Goal: Task Accomplishment & Management: Manage account settings

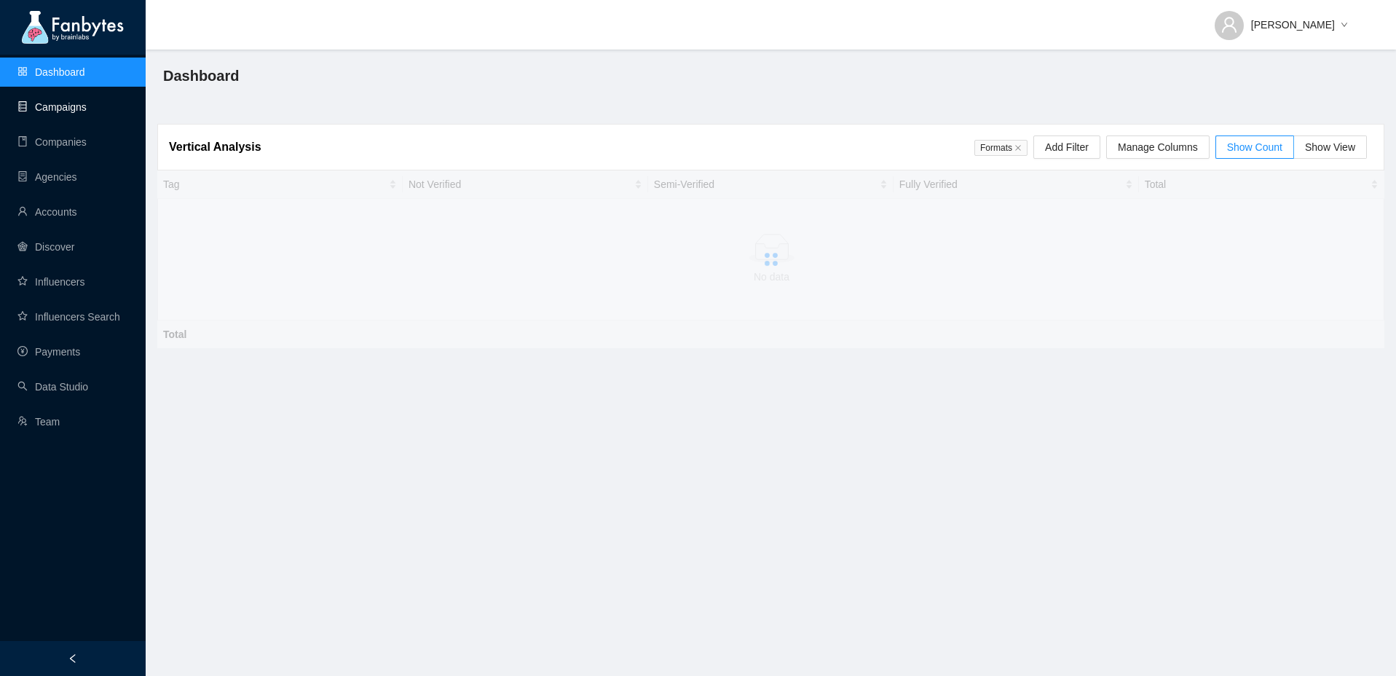
click at [52, 108] on link "Campaigns" at bounding box center [51, 107] width 69 height 12
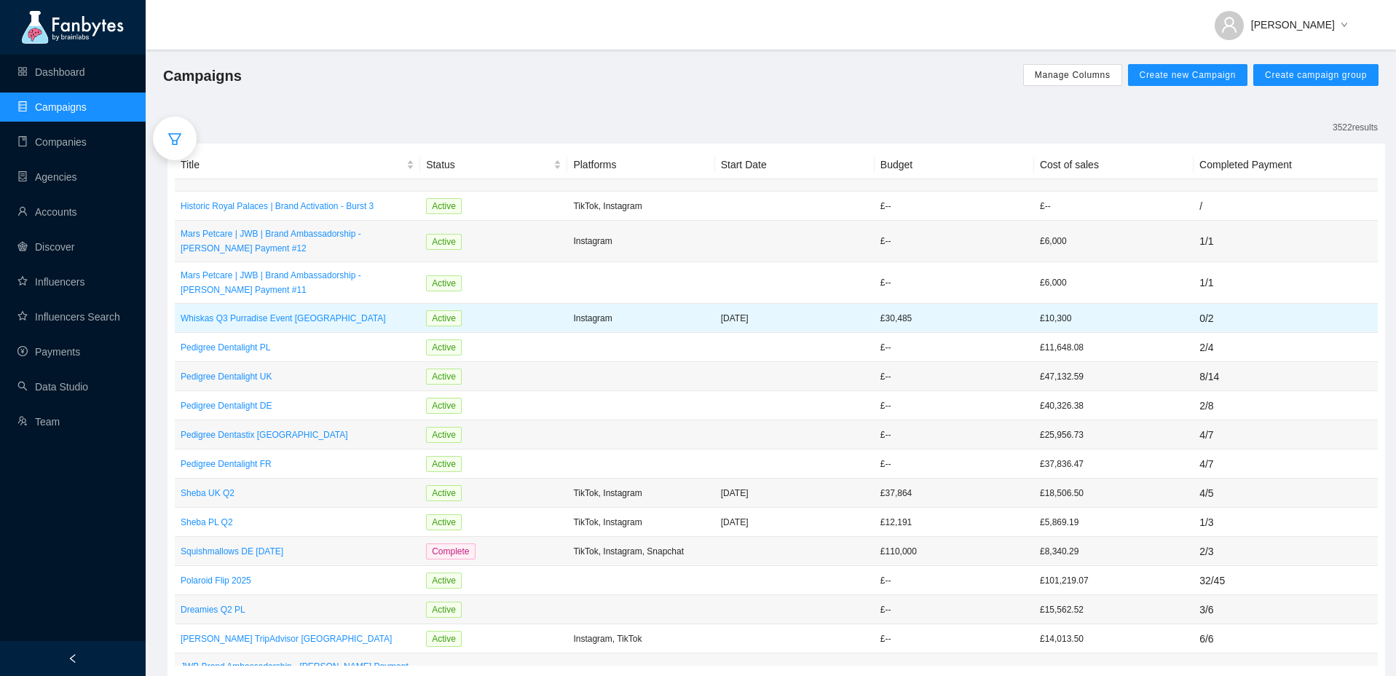
scroll to position [27, 0]
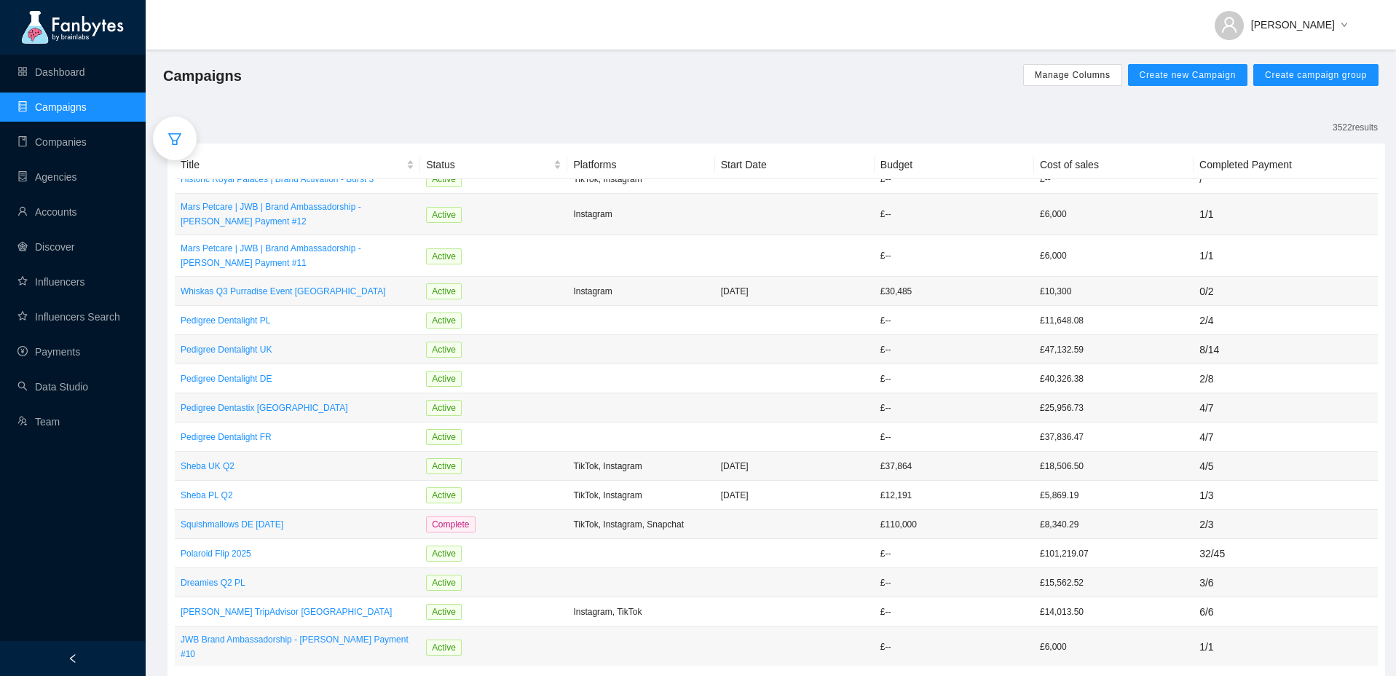
click at [169, 141] on icon "filter" at bounding box center [174, 139] width 15 height 15
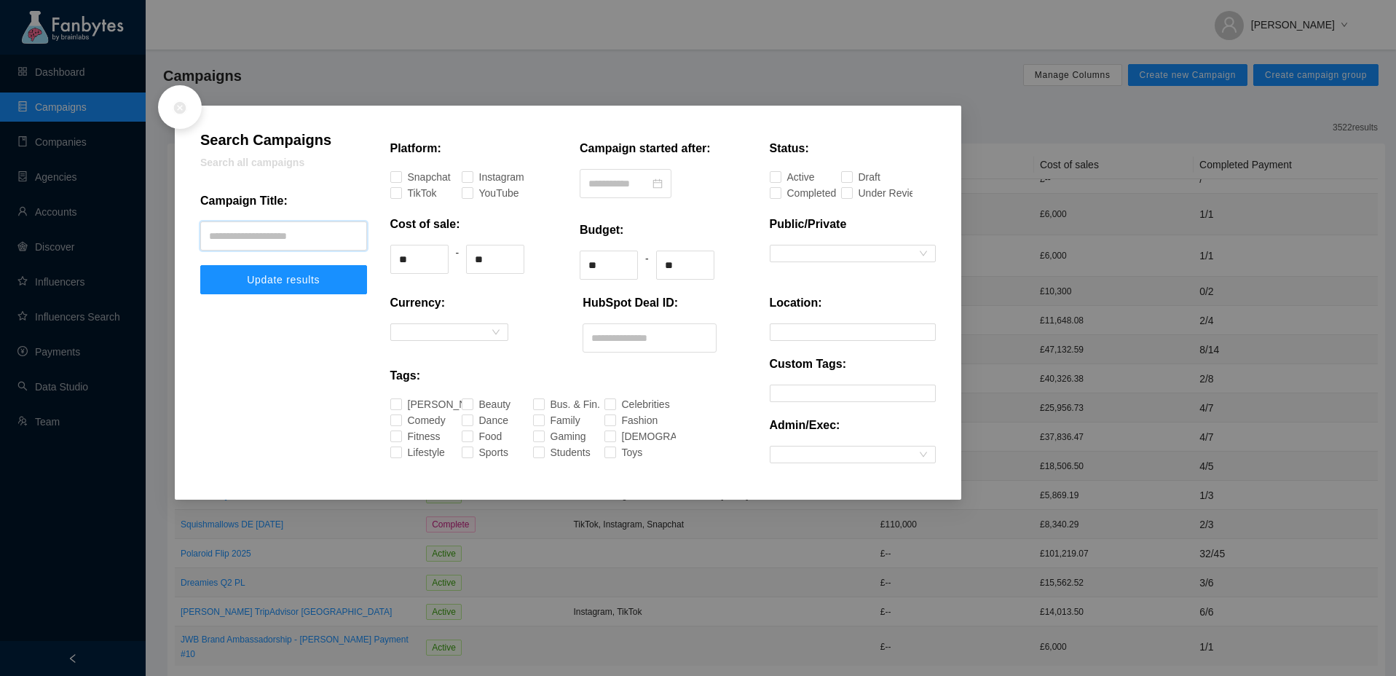
click at [245, 234] on input "text" at bounding box center [283, 235] width 167 height 29
type input "**********"
click at [200, 265] on button "Update results" at bounding box center [283, 279] width 167 height 29
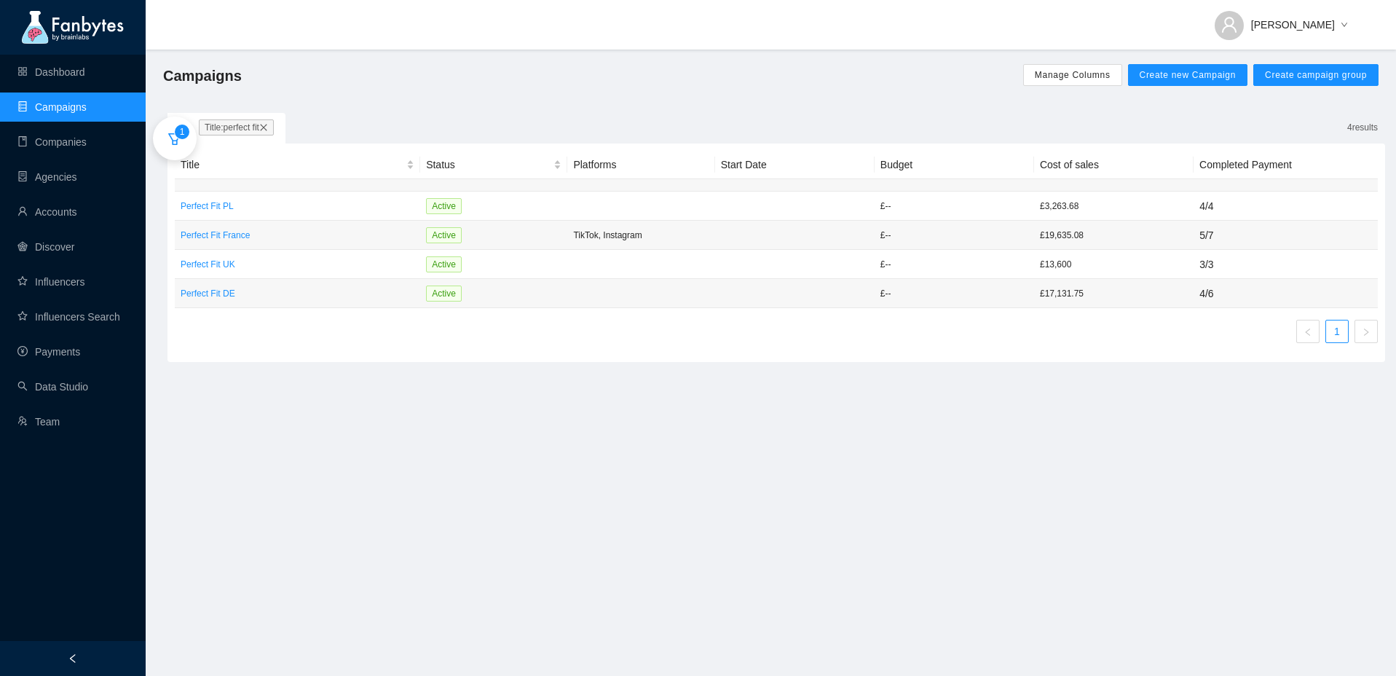
click at [179, 143] on icon "filter" at bounding box center [174, 139] width 15 height 15
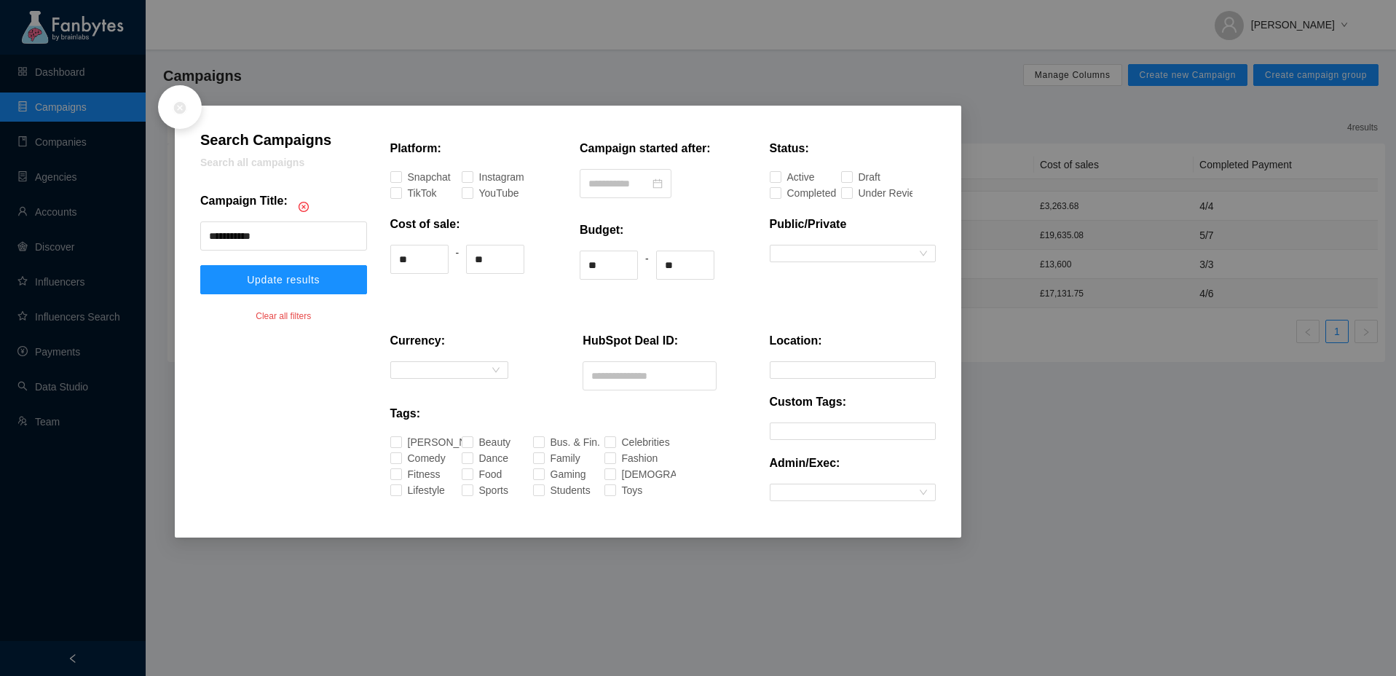
click at [183, 106] on icon "close-circle" at bounding box center [180, 107] width 15 height 15
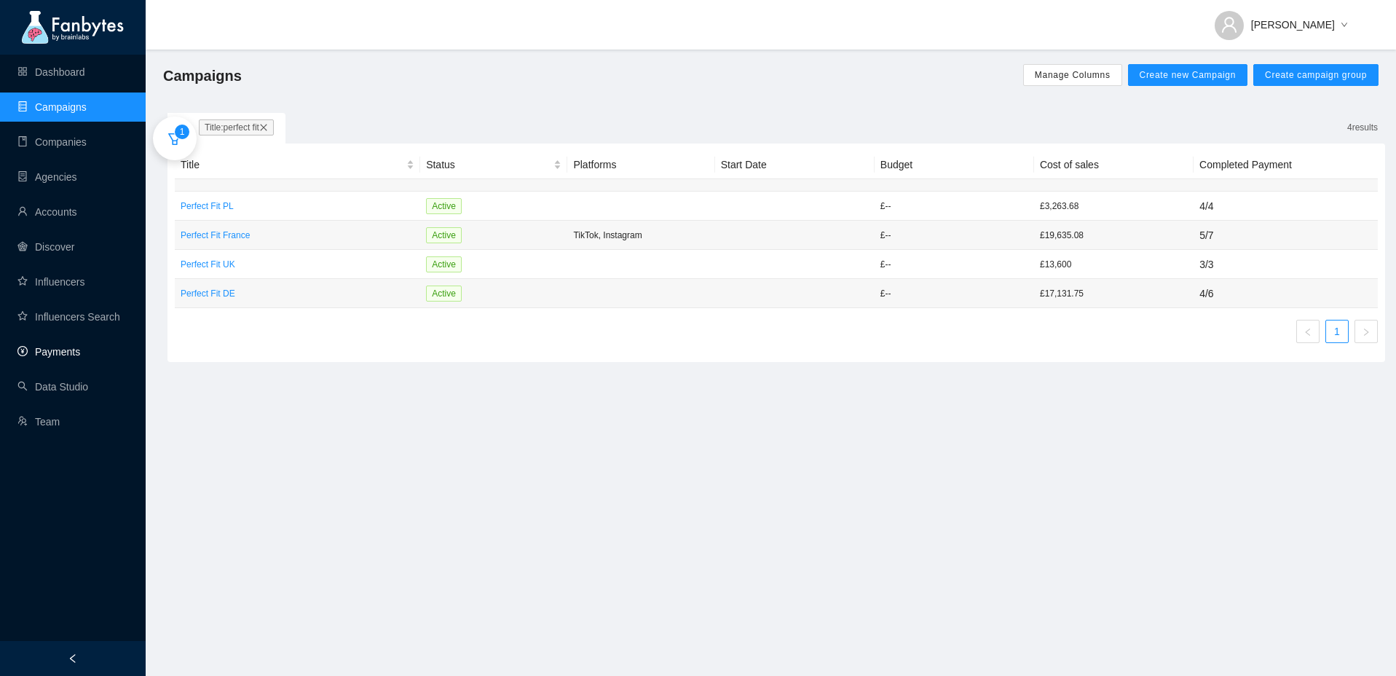
click at [68, 346] on link "Payments" at bounding box center [48, 352] width 63 height 12
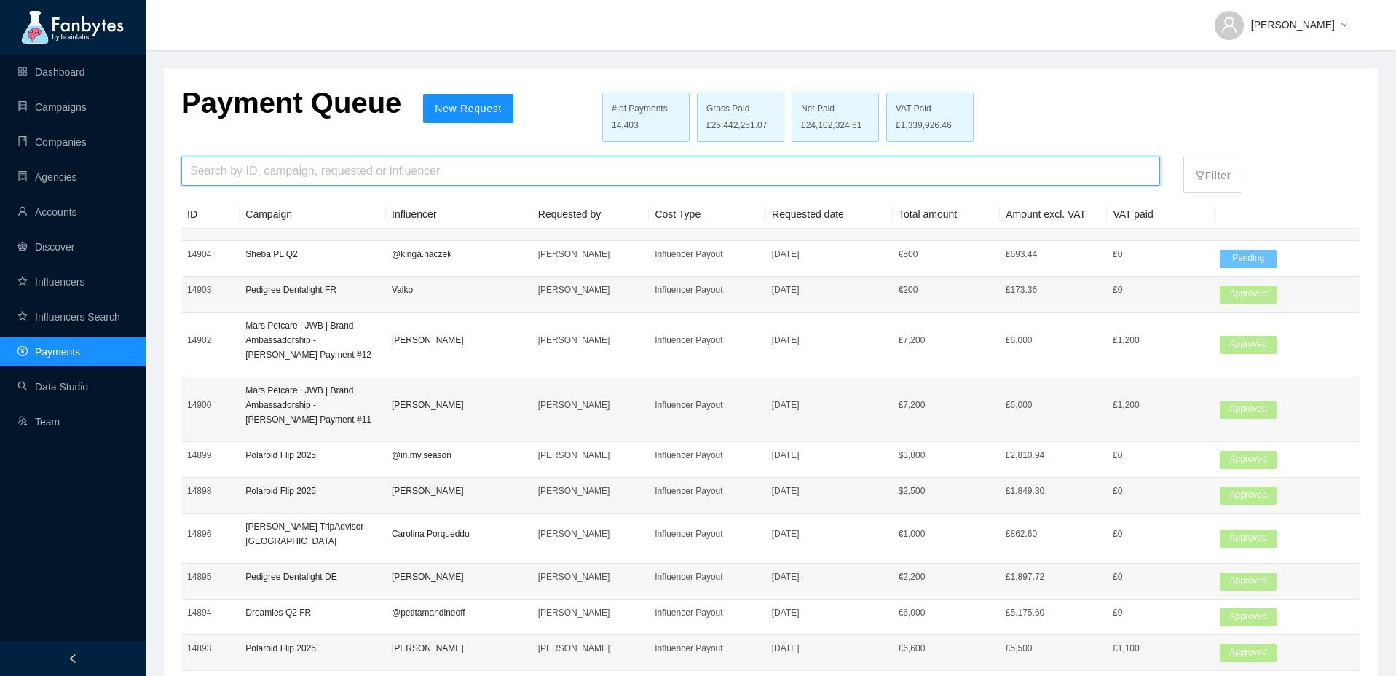
click at [291, 175] on input "search" at bounding box center [670, 171] width 961 height 28
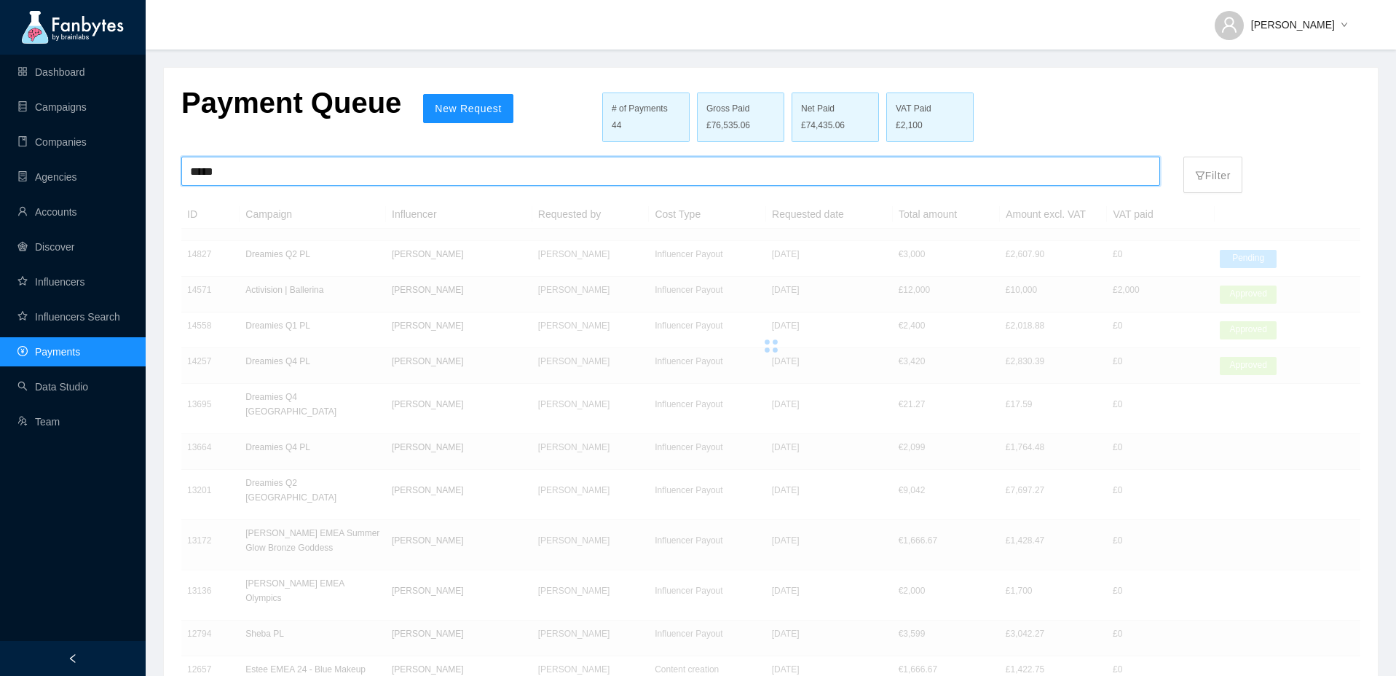
type input "*****"
click at [425, 253] on div at bounding box center [770, 345] width 1179 height 291
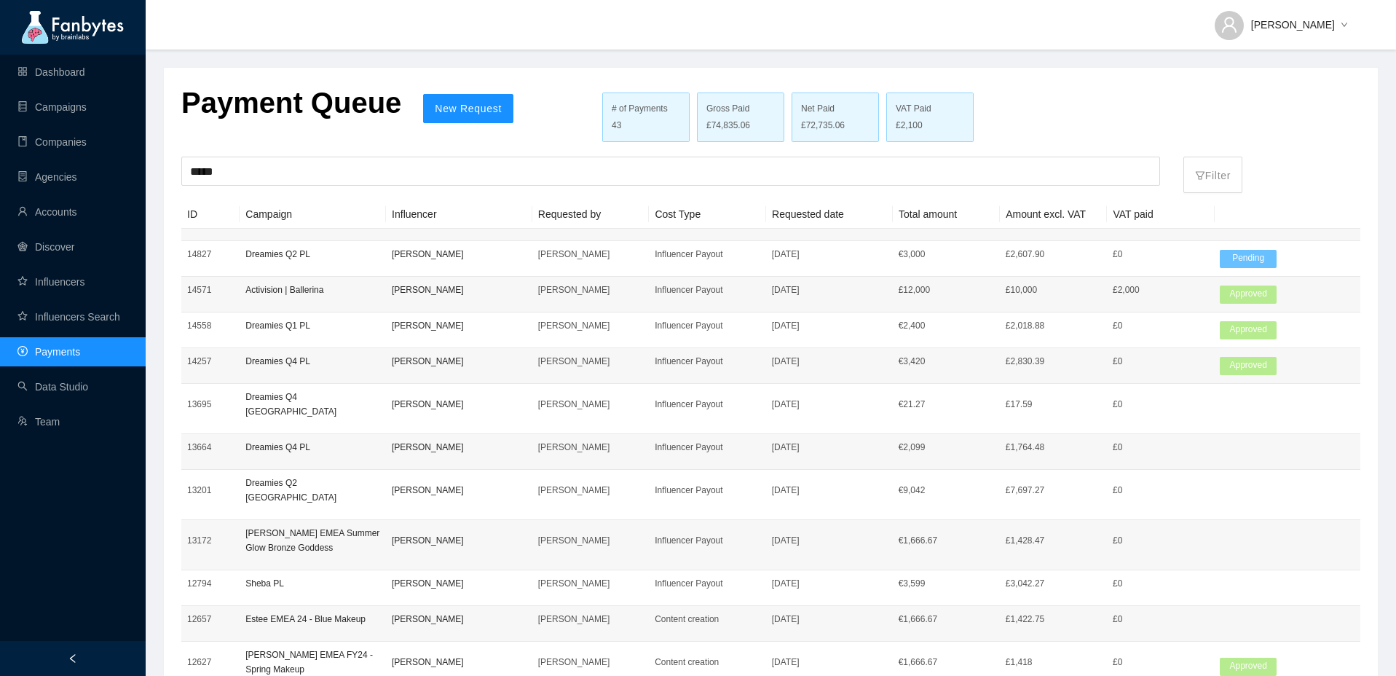
click at [462, 253] on p "[PERSON_NAME]" at bounding box center [459, 254] width 135 height 15
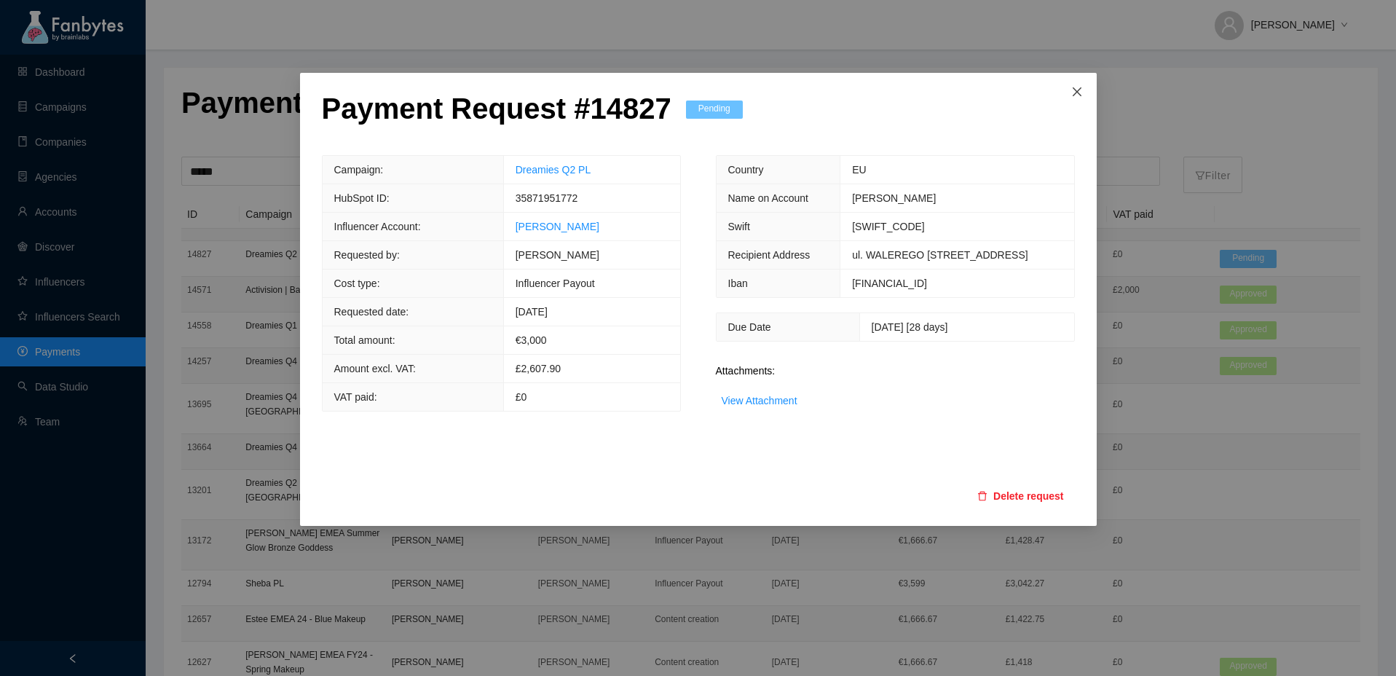
click at [1081, 106] on span "Close" at bounding box center [1076, 92] width 39 height 39
